Goal: Transaction & Acquisition: Purchase product/service

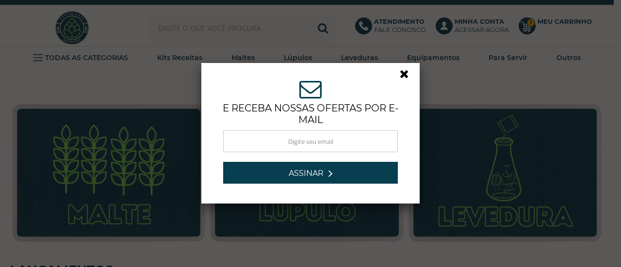
click at [403, 72] on link at bounding box center [408, 76] width 17 height 17
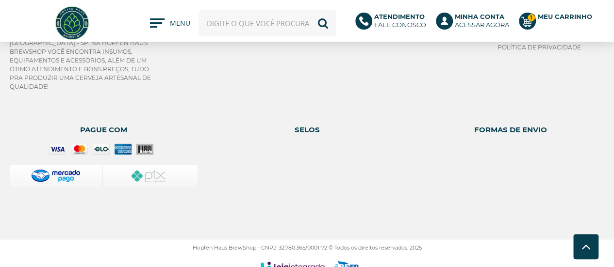
scroll to position [1470, 0]
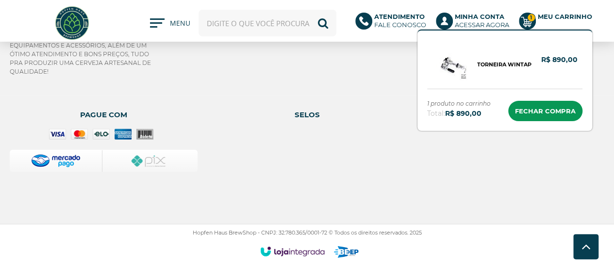
click at [527, 20] on g at bounding box center [527, 21] width 17 height 17
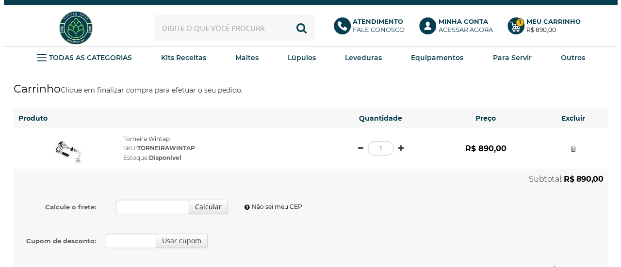
scroll to position [97, 0]
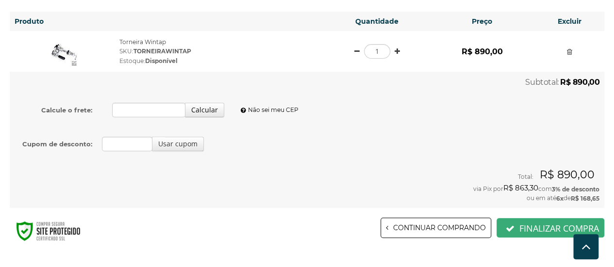
click at [551, 225] on button "Finalizar compra" at bounding box center [550, 227] width 108 height 19
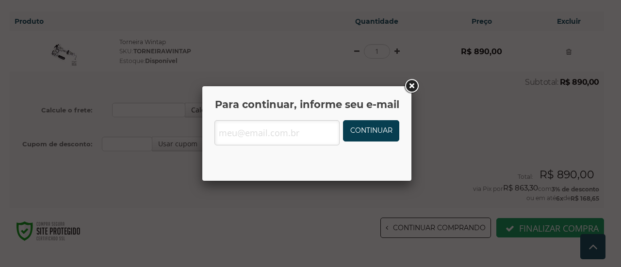
click at [408, 91] on link at bounding box center [411, 86] width 17 height 17
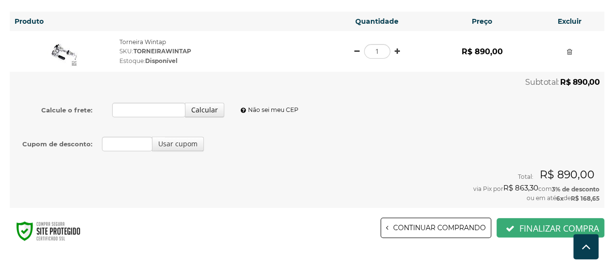
click at [522, 226] on button "Finalizar compra" at bounding box center [550, 227] width 108 height 19
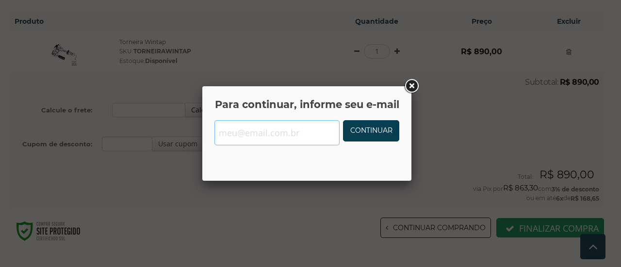
click at [256, 130] on input "text" at bounding box center [276, 132] width 125 height 25
type input "teste.teste@gmail.com"
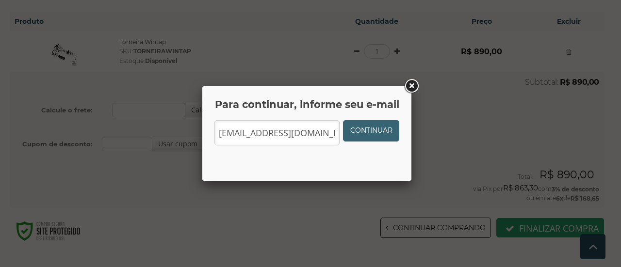
click at [360, 132] on link "Continuar" at bounding box center [371, 130] width 56 height 21
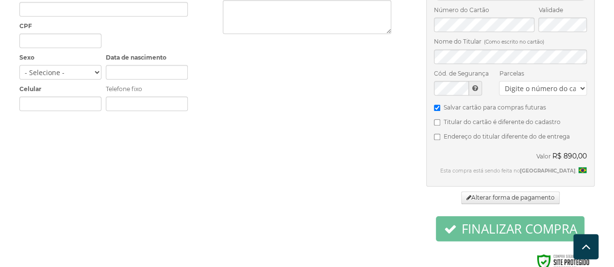
scroll to position [284, 0]
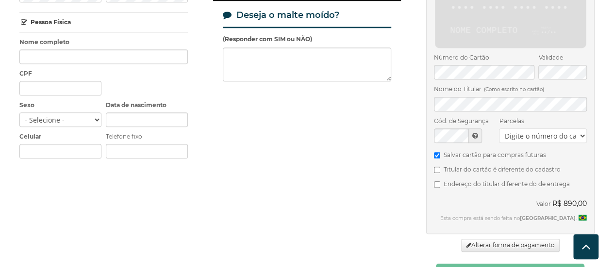
click at [530, 129] on select "Digite o número do cartão" at bounding box center [543, 136] width 88 height 15
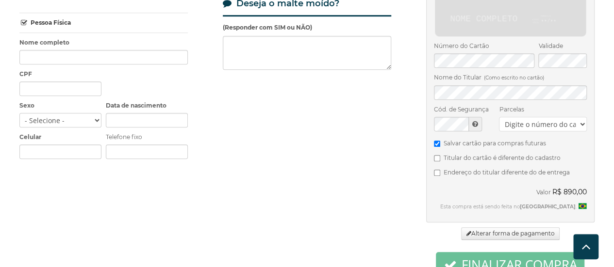
scroll to position [296, 0]
click at [546, 166] on label "Endereço do titular diferente do de entrega" at bounding box center [510, 172] width 153 height 12
click at [440, 170] on input "Endereço do titular diferente do de entrega" at bounding box center [437, 173] width 6 height 6
checkbox input "true"
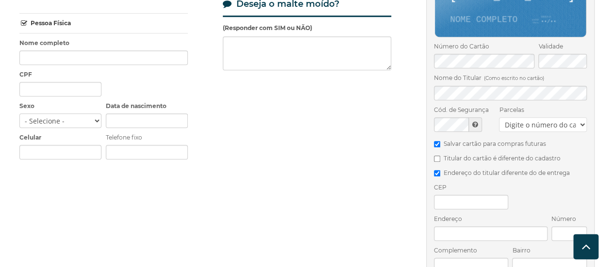
click at [554, 117] on select "Digite o número do cartão" at bounding box center [543, 124] width 88 height 15
radio input "true"
click at [560, 105] on div "Parcelas Digite o número do cartão Escolha uma opção de parcela" at bounding box center [543, 118] width 88 height 27
click at [563, 117] on select "Escolha... 1x de R$ 890,00 sem juros 2x de R$ 479,00 3x de R$ 324,05 4x de R$ 2…" at bounding box center [543, 124] width 88 height 15
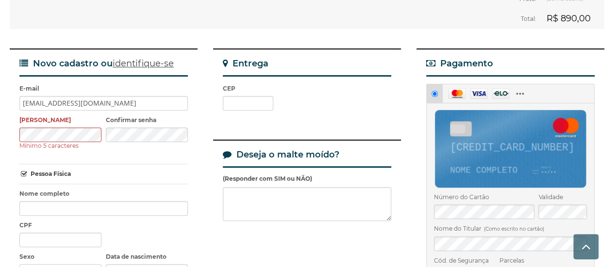
scroll to position [291, 0]
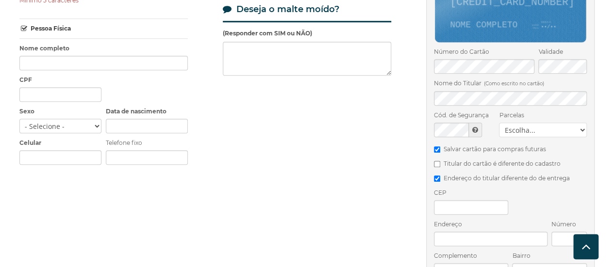
click at [539, 123] on select "Escolha... 1x de R$ 890,00 sem juros 2x de R$ 479,00 3x de R$ 324,05 4x de R$ 2…" at bounding box center [543, 130] width 88 height 15
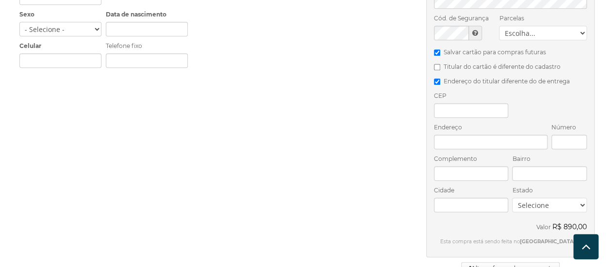
scroll to position [340, 0]
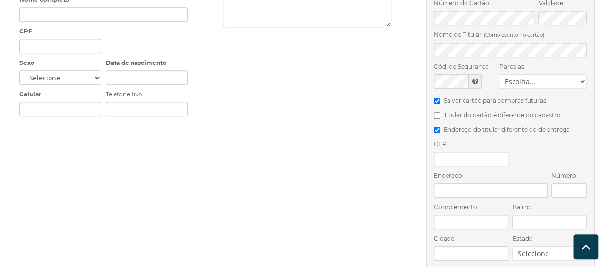
click at [552, 74] on select "Escolha... 1x de R$ 890,00 sem juros 2x de R$ 479,00 3x de R$ 324,05 4x de R$ 2…" at bounding box center [543, 81] width 88 height 15
click at [517, 74] on select "Escolha... 1x de R$ 890,00 sem juros 2x de R$ 479,00 3x de R$ 324,05 4x de R$ 2…" at bounding box center [543, 81] width 88 height 15
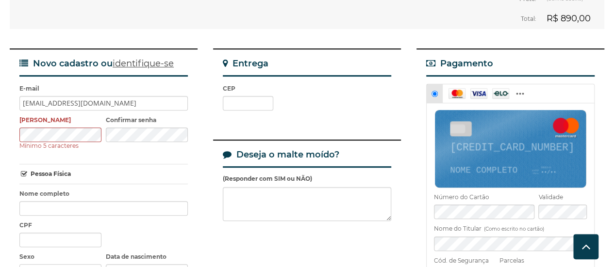
scroll to position [0, 0]
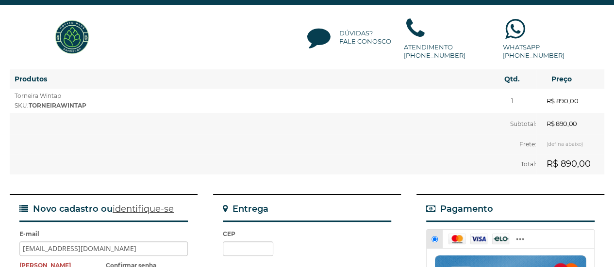
click at [85, 29] on img at bounding box center [72, 37] width 36 height 36
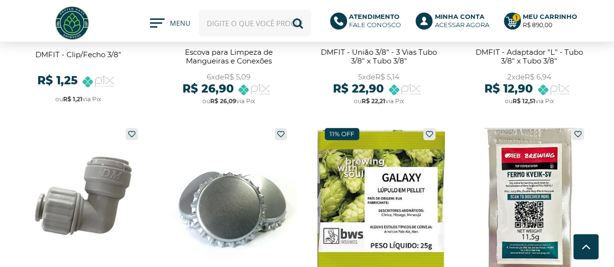
scroll to position [243, 0]
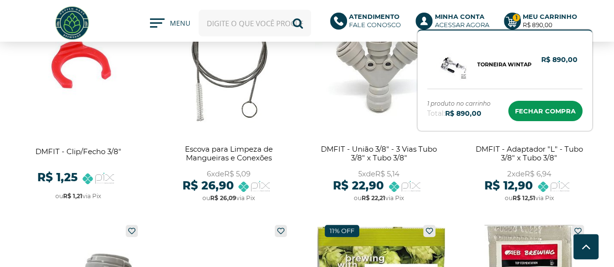
click at [528, 26] on strong "R$ 890,00" at bounding box center [537, 24] width 30 height 7
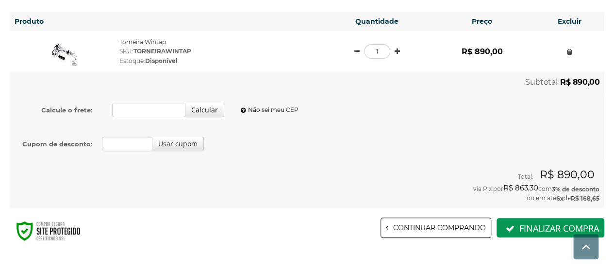
scroll to position [149, 0]
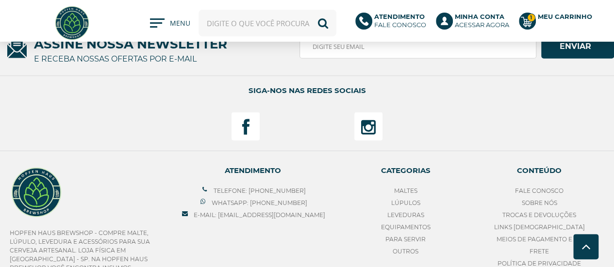
scroll to position [1336, 0]
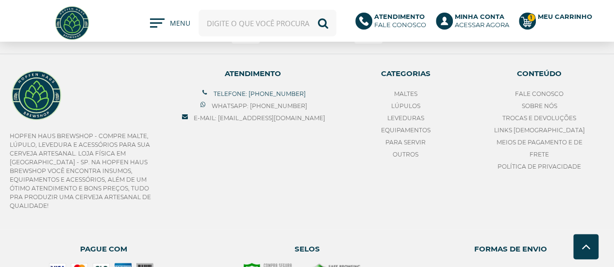
click at [287, 91] on link "Telefone: [PHONE_NUMBER]" at bounding box center [252, 93] width 105 height 7
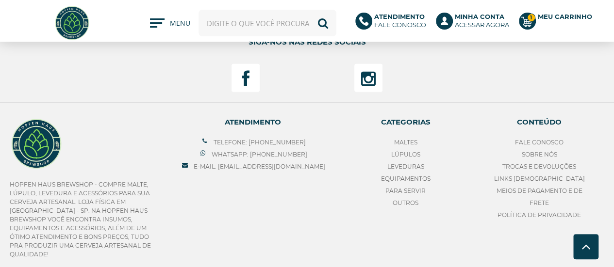
scroll to position [1239, 0]
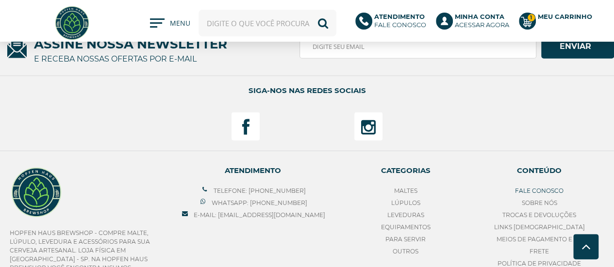
click at [522, 187] on link "Fale Conosco" at bounding box center [539, 190] width 49 height 7
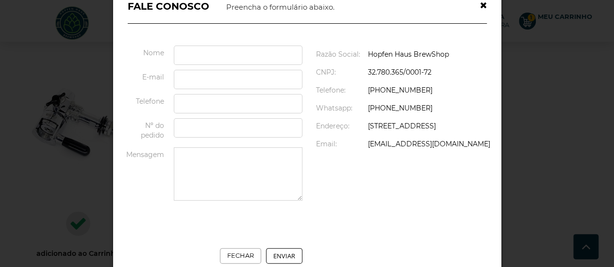
click at [524, 109] on div at bounding box center [307, 133] width 614 height 267
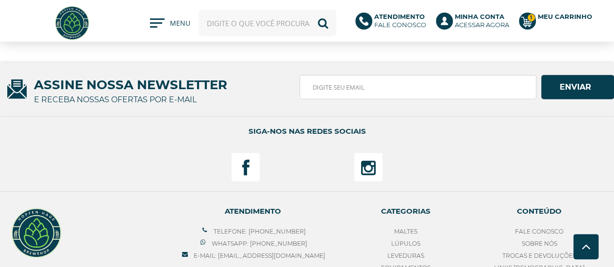
scroll to position [1247, 0]
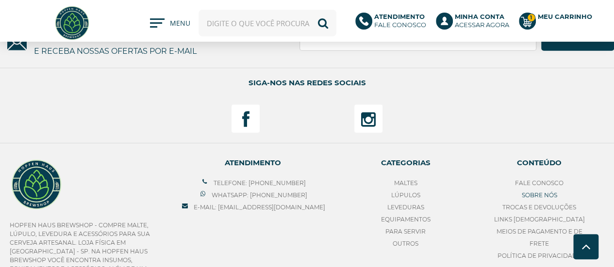
click at [543, 195] on link "Sobre nós" at bounding box center [538, 195] width 35 height 7
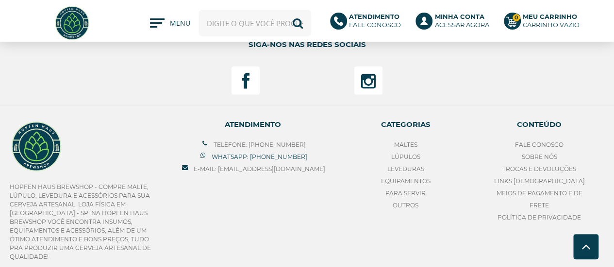
scroll to position [243, 0]
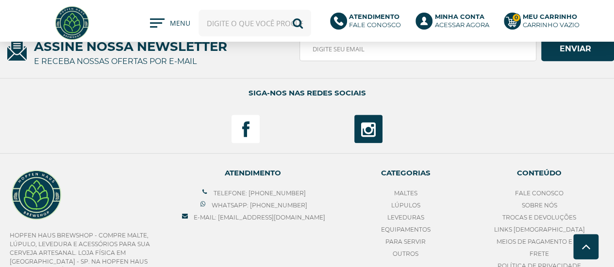
click at [369, 129] on icon "Siga nos no Instagram" at bounding box center [368, 129] width 15 height 13
